Goal: Task Accomplishment & Management: Manage account settings

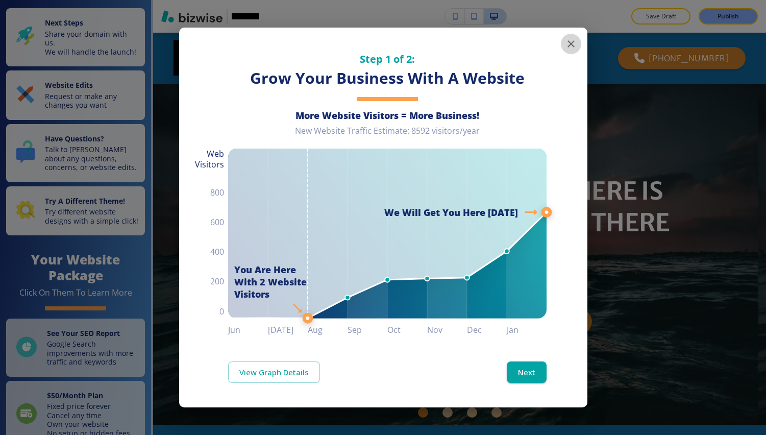
click at [573, 44] on icon "button" at bounding box center [571, 44] width 12 height 12
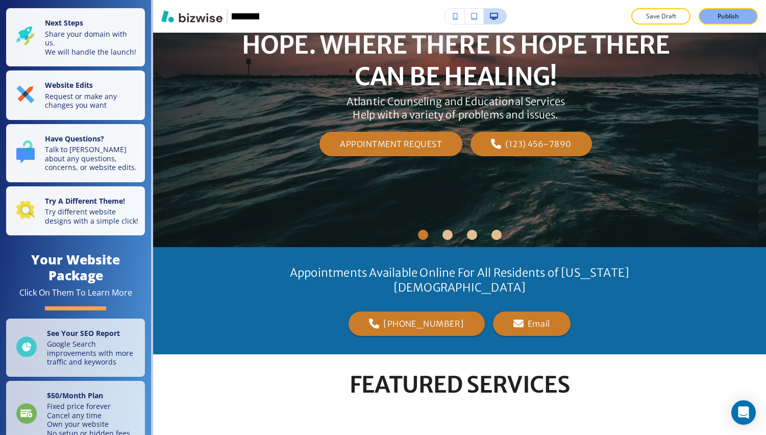
scroll to position [313, 0]
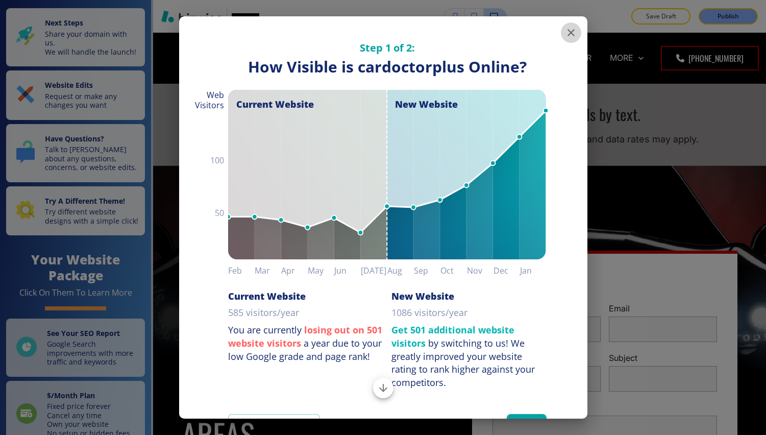
click at [565, 28] on icon "button" at bounding box center [571, 33] width 12 height 12
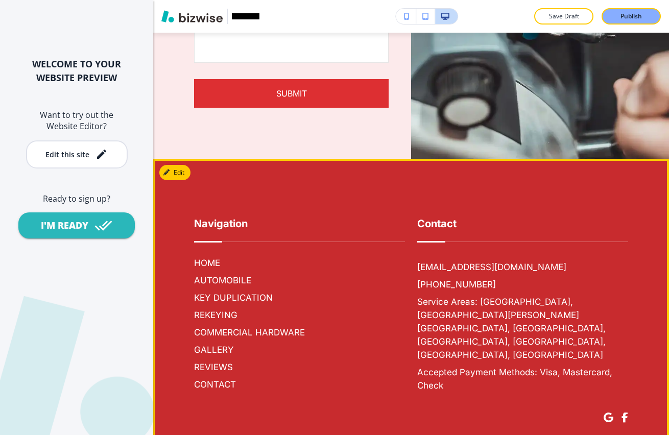
scroll to position [8, 0]
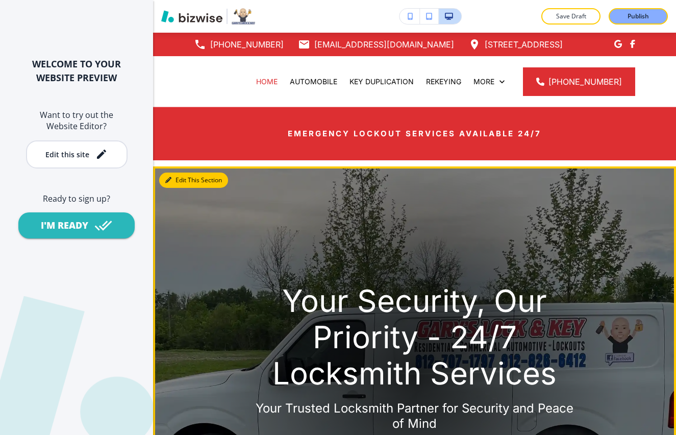
click at [176, 181] on button "Edit This Section" at bounding box center [193, 180] width 69 height 15
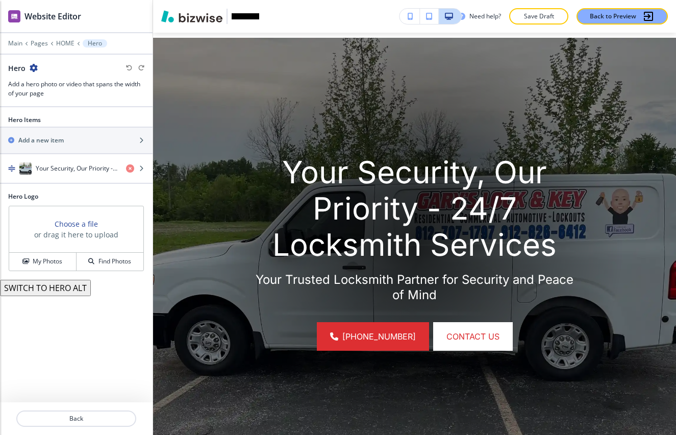
scroll to position [134, 0]
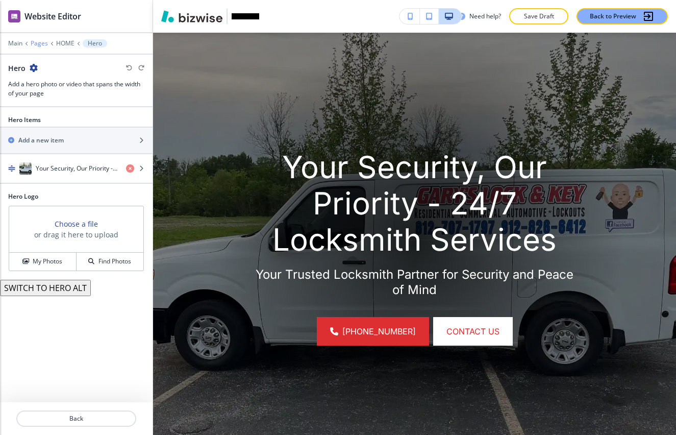
click at [41, 41] on p "Pages" at bounding box center [39, 43] width 17 height 7
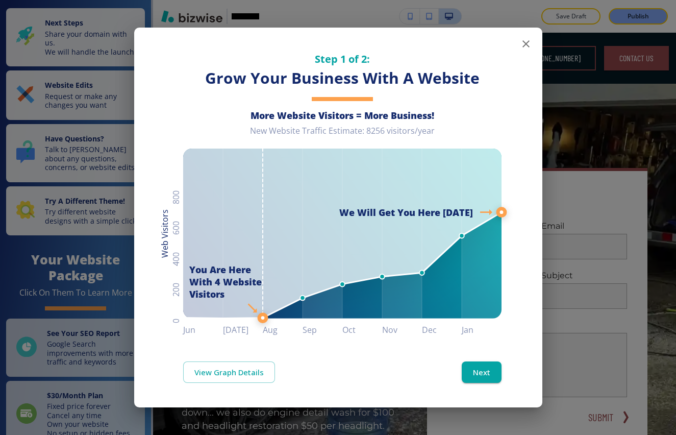
click at [525, 41] on icon "button" at bounding box center [526, 44] width 12 height 12
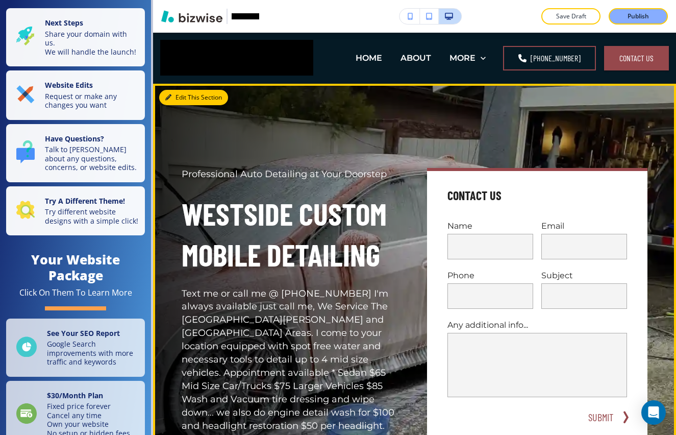
click at [176, 105] on button "Edit This Section" at bounding box center [193, 97] width 69 height 15
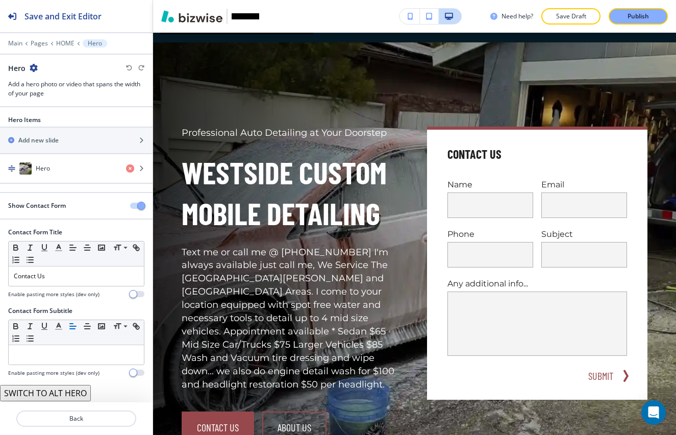
scroll to position [51, 0]
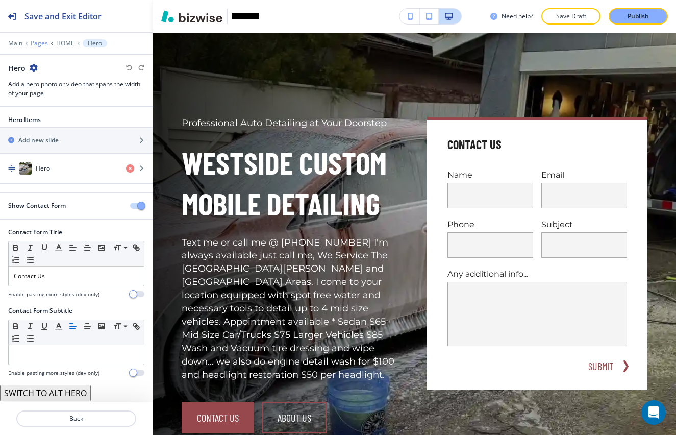
click at [38, 43] on p "Pages" at bounding box center [39, 43] width 17 height 7
